Goal: Find specific page/section: Find specific page/section

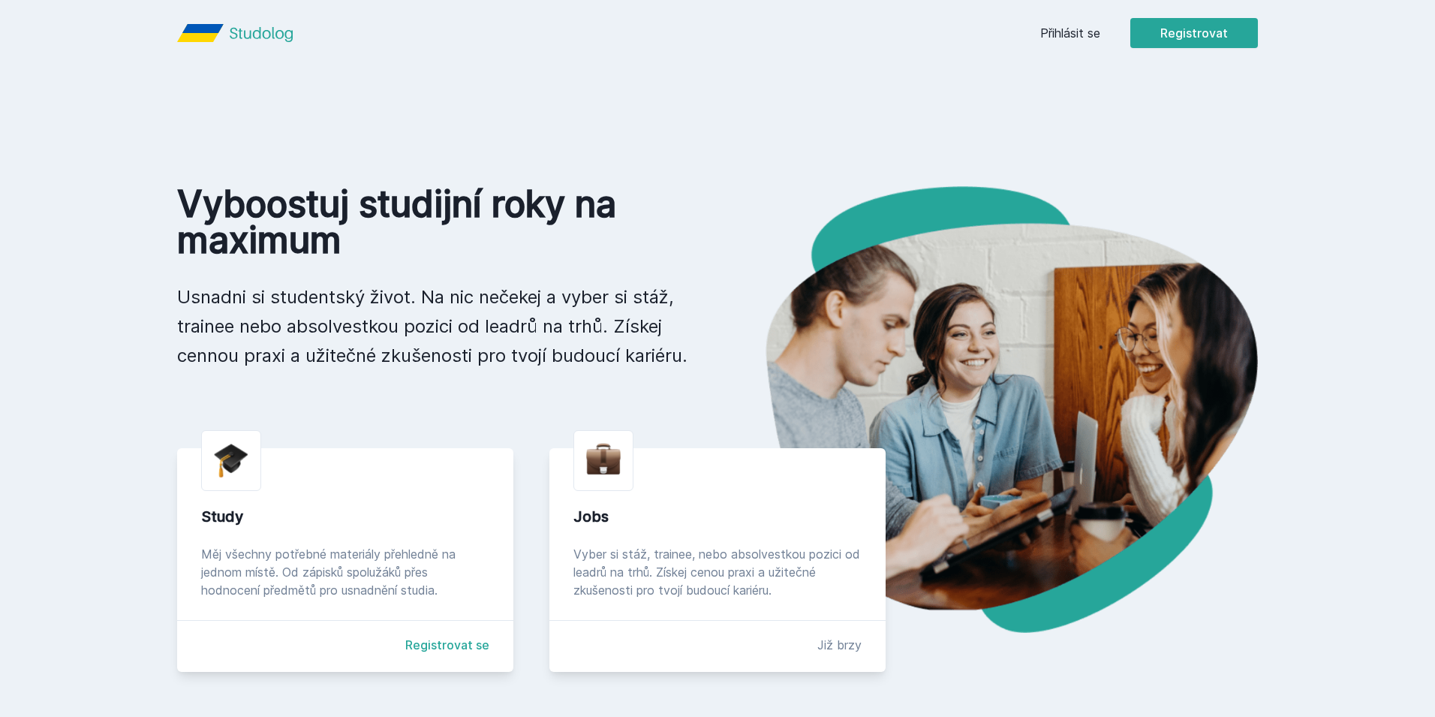
click at [1081, 28] on link "Přihlásit se" at bounding box center [1070, 33] width 60 height 18
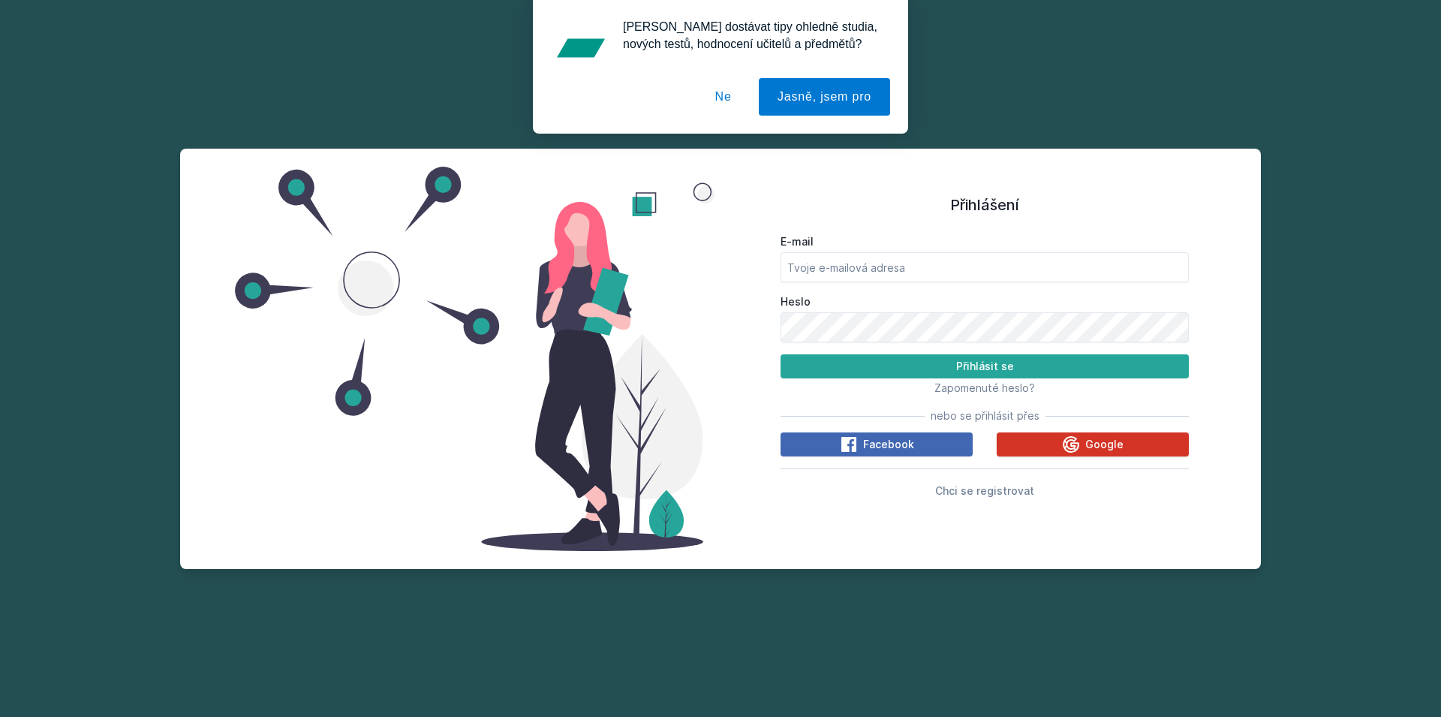
click at [1052, 446] on button "Google" at bounding box center [1093, 444] width 192 height 24
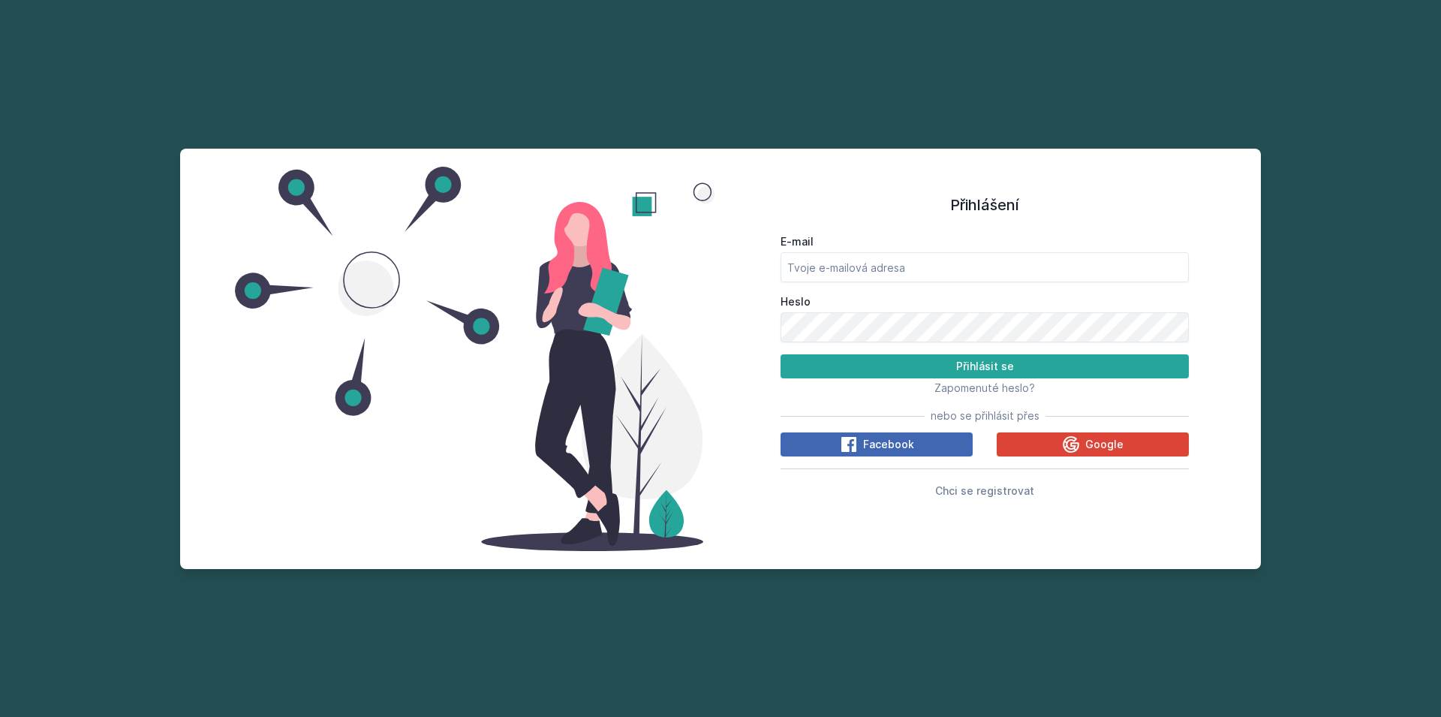
click at [847, 243] on label "E-mail" at bounding box center [984, 241] width 408 height 15
click at [847, 252] on input "E-mail" at bounding box center [984, 267] width 408 height 30
click at [847, 251] on div "E-mail" at bounding box center [984, 258] width 408 height 48
click at [853, 274] on input "E-mail" at bounding box center [984, 267] width 408 height 30
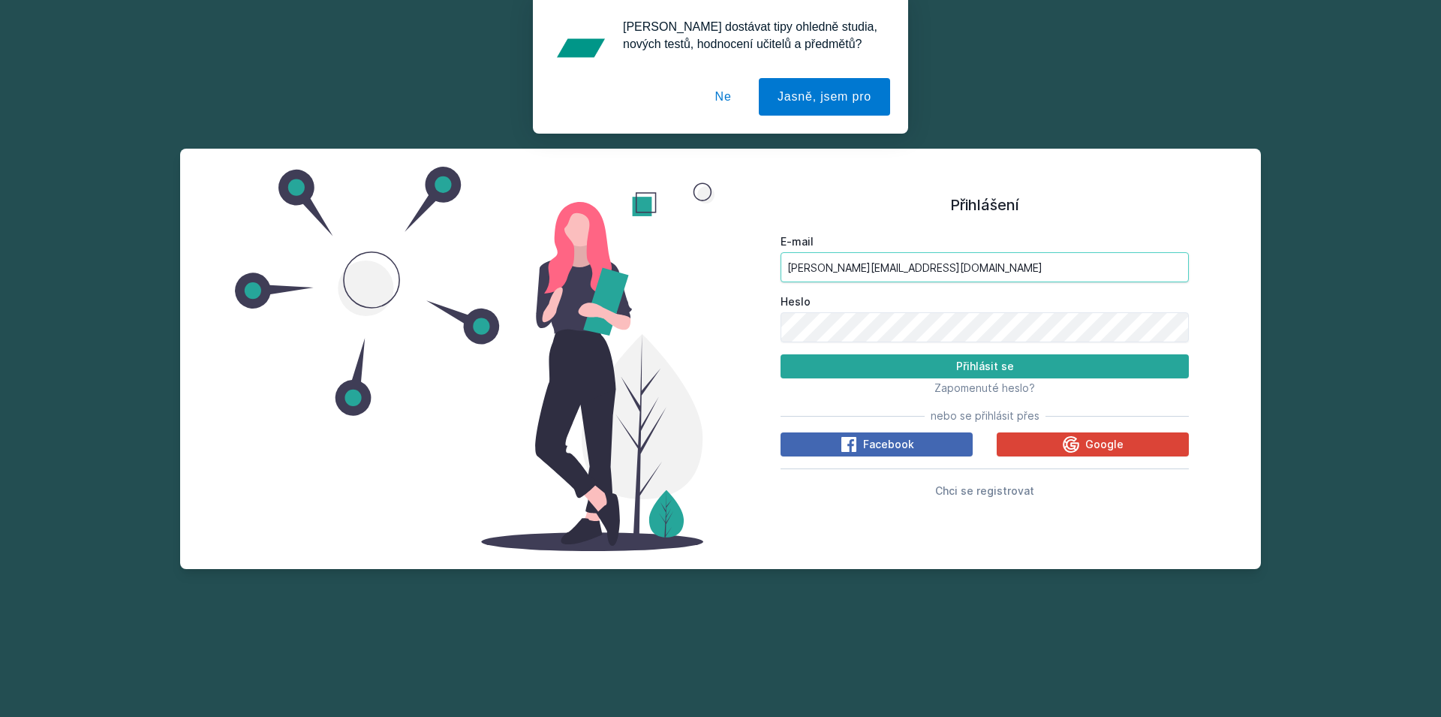
type input "matej.krejci4@gmail.com"
click at [780, 354] on button "Přihlásit se" at bounding box center [984, 366] width 408 height 24
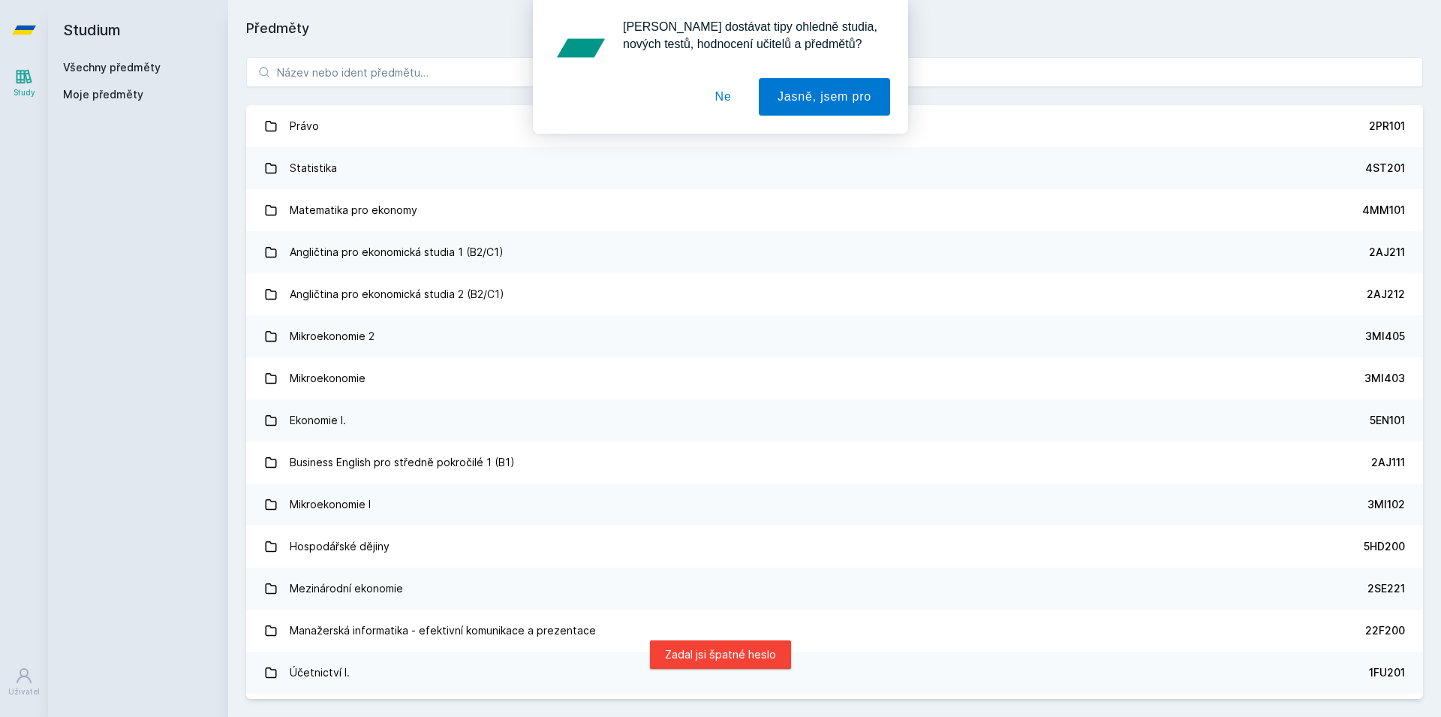
click at [279, 71] on div "Chceš dostávat tipy ohledně studia, nových testů, hodnocení učitelů a předmětů?…" at bounding box center [720, 67] width 1441 height 134
click at [293, 75] on div "Chceš dostávat tipy ohledně studia, nových testů, hodnocení učitelů a předmětů?…" at bounding box center [720, 67] width 1441 height 134
click at [723, 105] on button "Ne" at bounding box center [723, 97] width 54 height 38
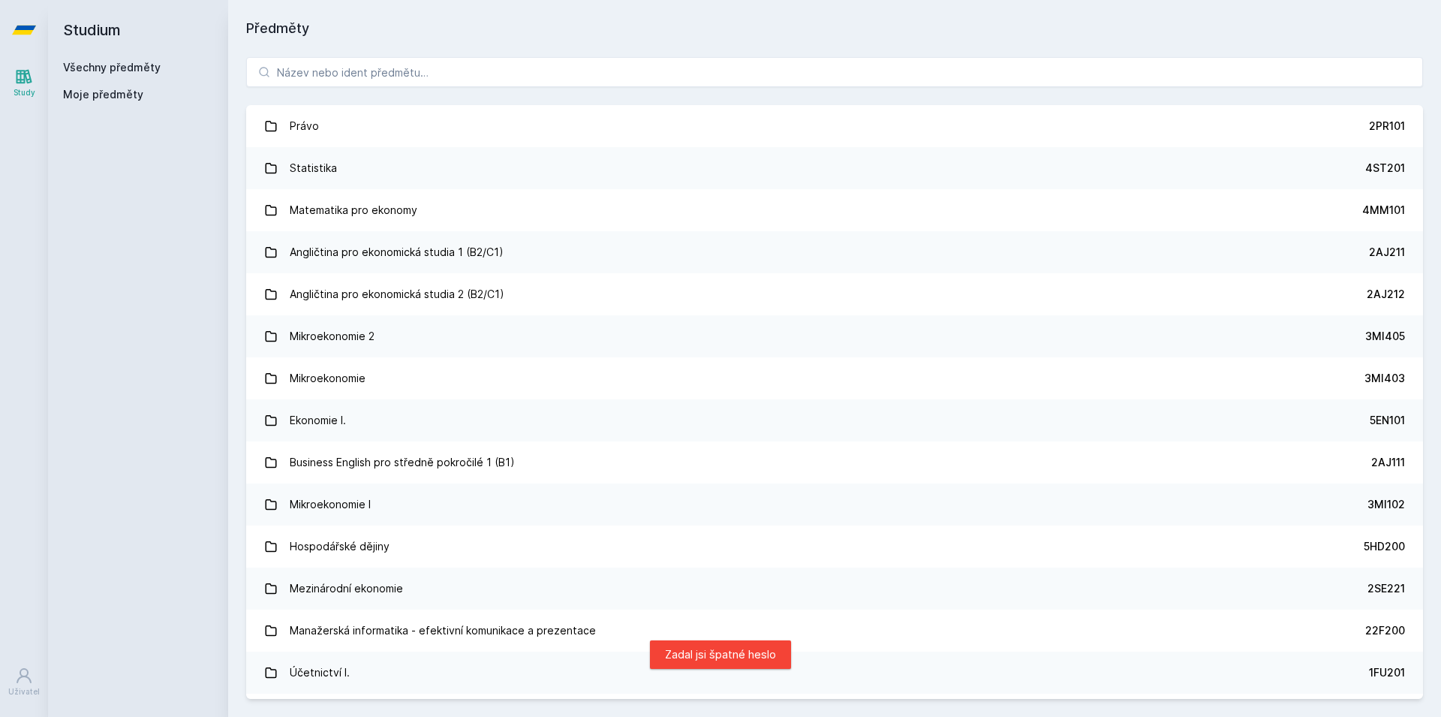
click at [624, 75] on div "Chceš dostávat tipy ohledně studia, nových testů, hodnocení učitelů a předmětů?…" at bounding box center [720, 67] width 1441 height 134
click at [397, 76] on input "search" at bounding box center [834, 72] width 1177 height 30
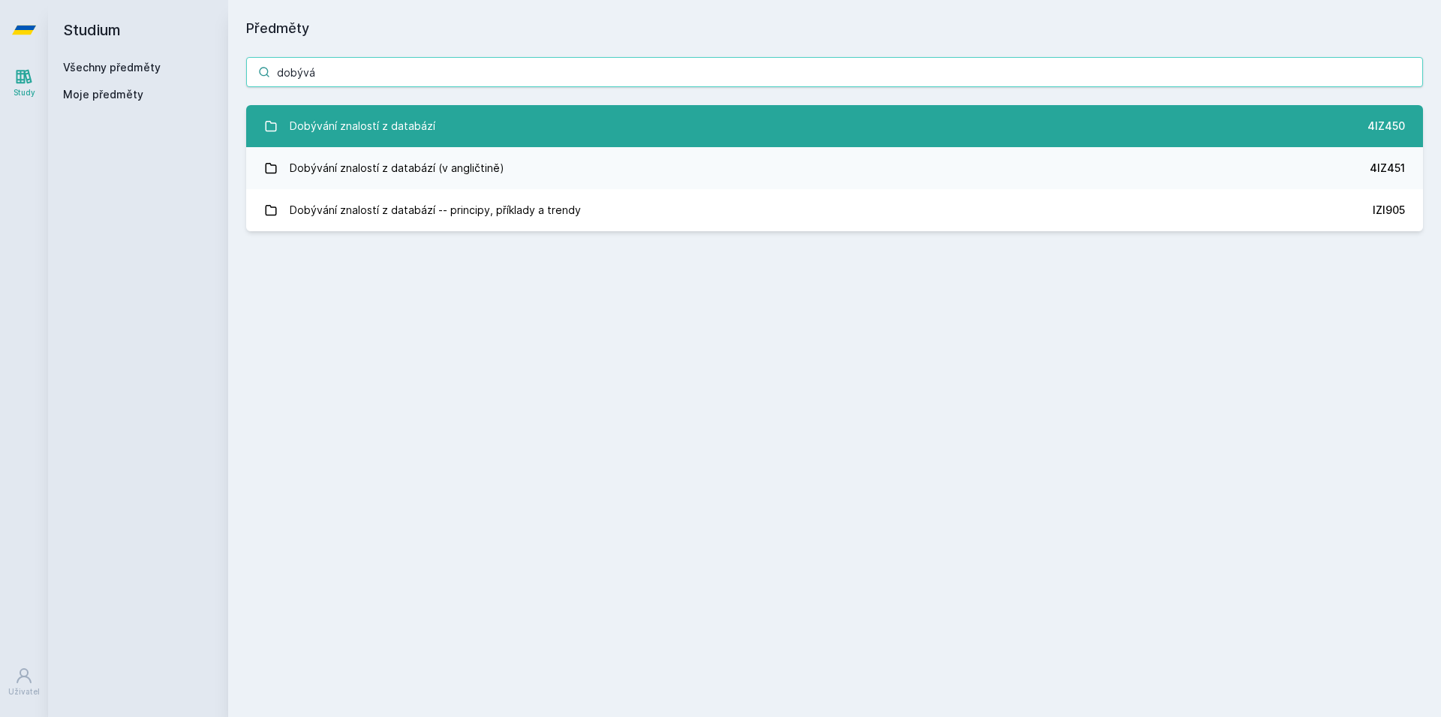
type input "dobývá"
click at [558, 139] on link "Dobývání znalostí z databází 4IZ450" at bounding box center [834, 126] width 1177 height 42
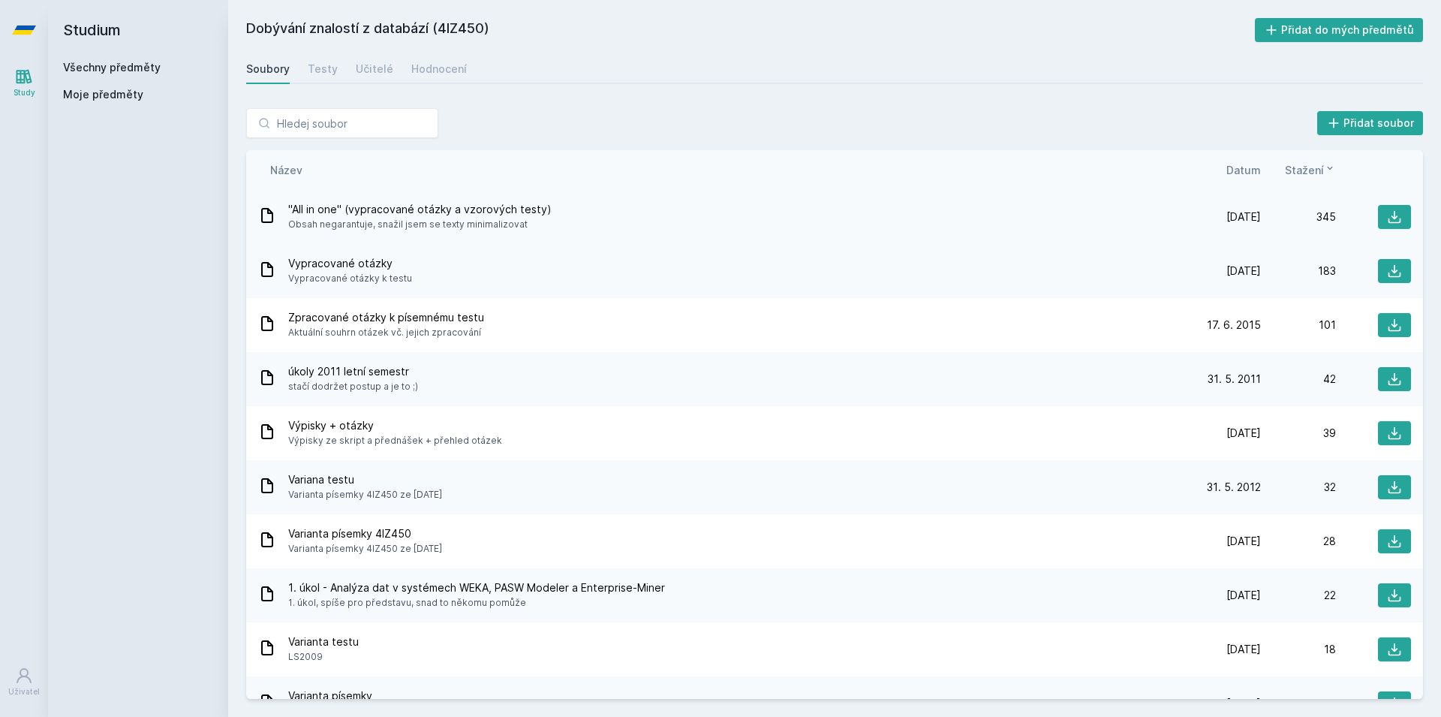
click at [567, 214] on div ""All in one" (vypracované otázky a vzorových testy) Obsah negarantuje, snažil j…" at bounding box center [722, 217] width 928 height 30
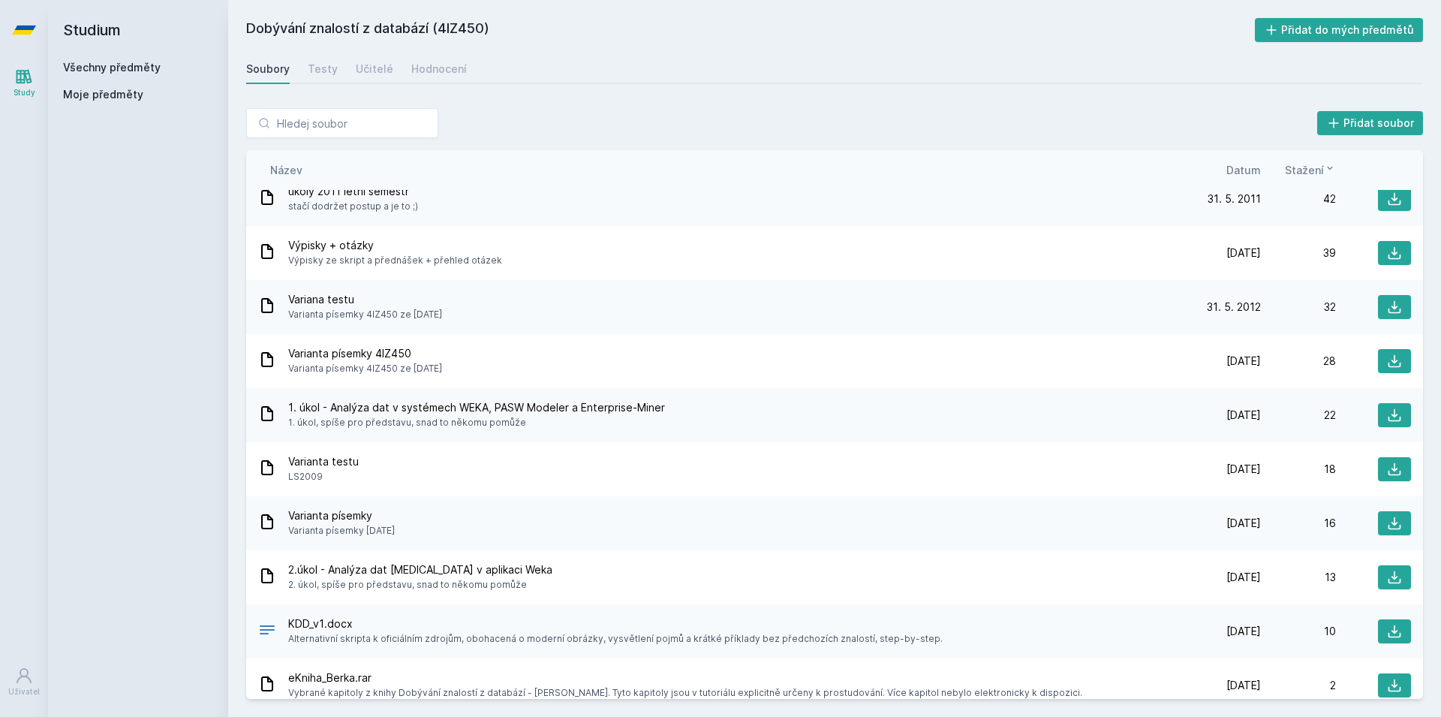
scroll to position [180, 0]
